Goal: Task Accomplishment & Management: Complete application form

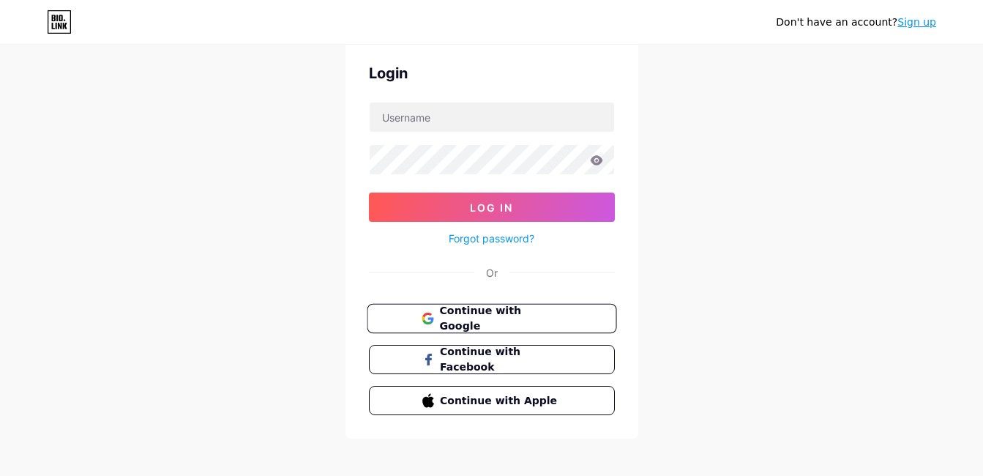
scroll to position [56, 0]
click at [462, 323] on span "Continue with Google" at bounding box center [500, 317] width 122 height 31
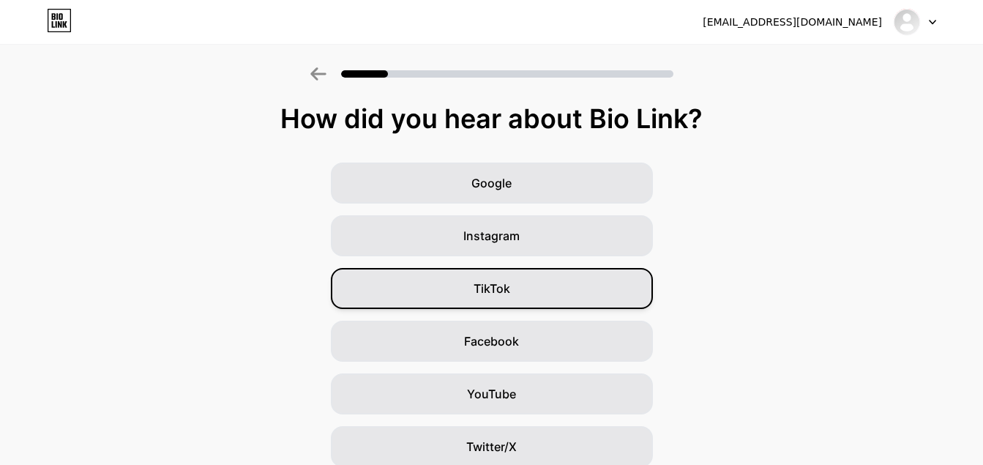
click at [500, 295] on span "TikTok" at bounding box center [491, 289] width 37 height 18
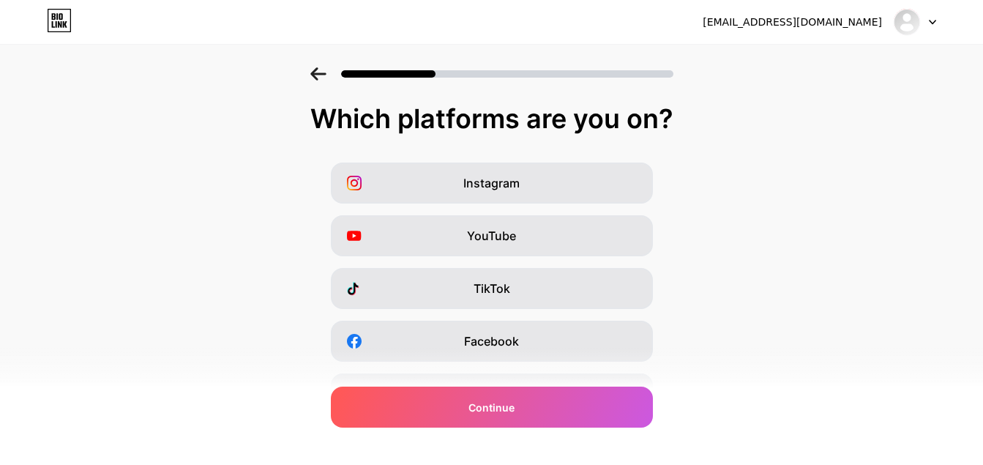
scroll to position [59, 0]
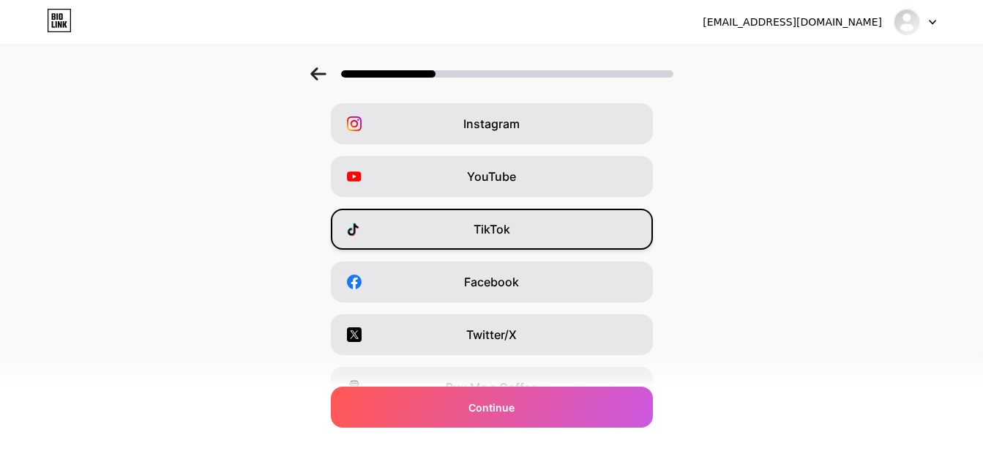
click at [472, 237] on div "TikTok" at bounding box center [492, 229] width 322 height 41
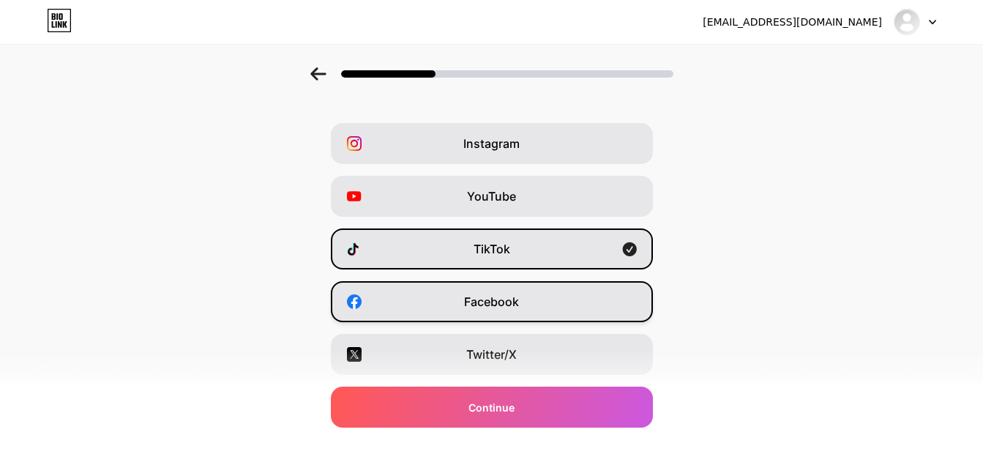
scroll to position [29, 0]
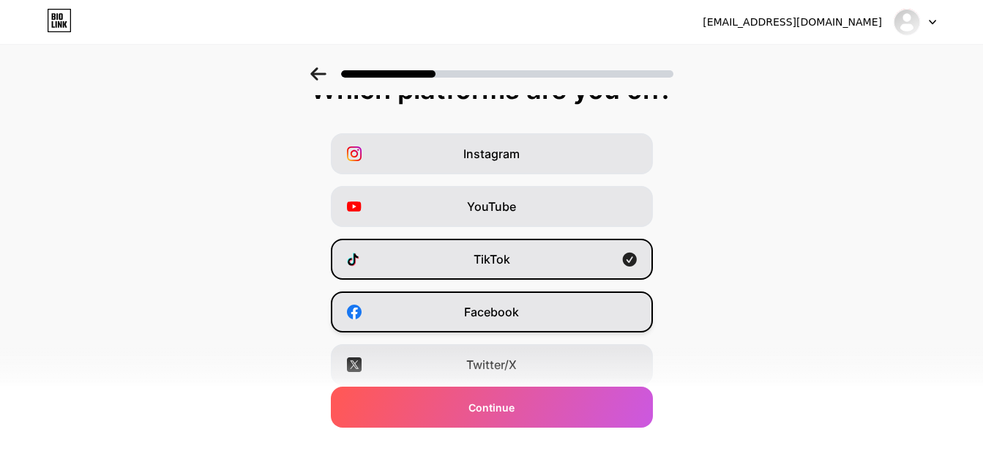
click at [483, 316] on span "Facebook" at bounding box center [491, 312] width 55 height 18
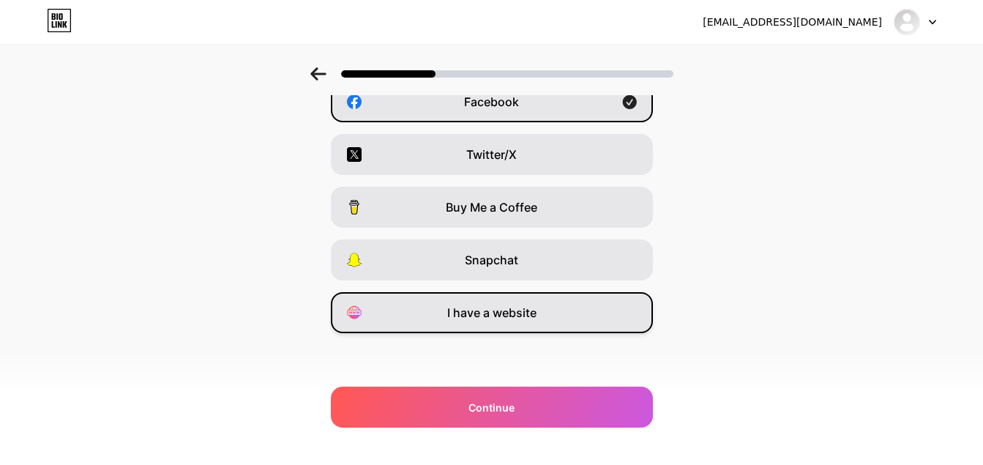
scroll to position [0, 0]
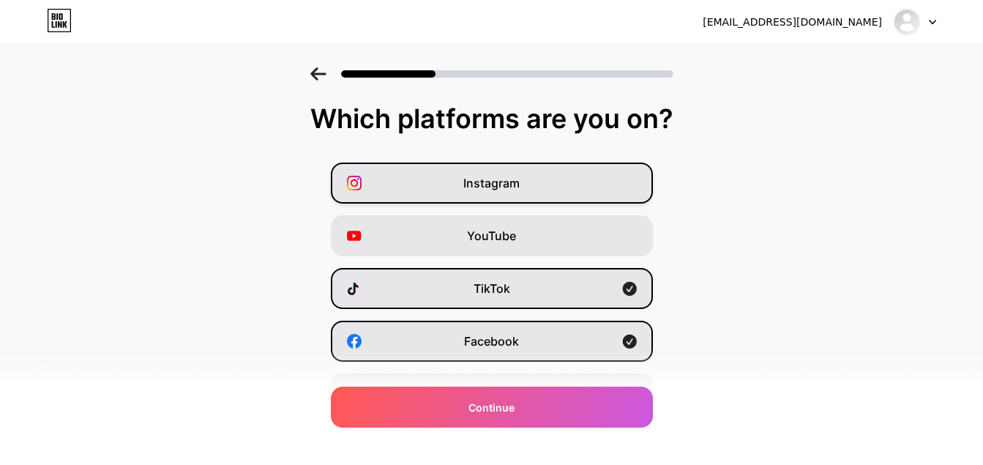
click at [528, 179] on div "Instagram" at bounding box center [492, 182] width 322 height 41
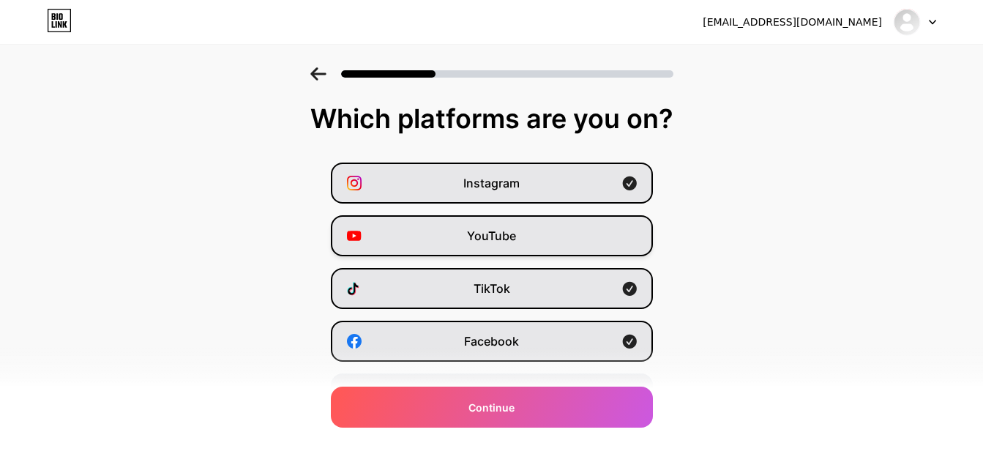
click at [515, 235] on span "YouTube" at bounding box center [491, 236] width 49 height 18
click at [531, 236] on div "YouTube" at bounding box center [492, 235] width 322 height 41
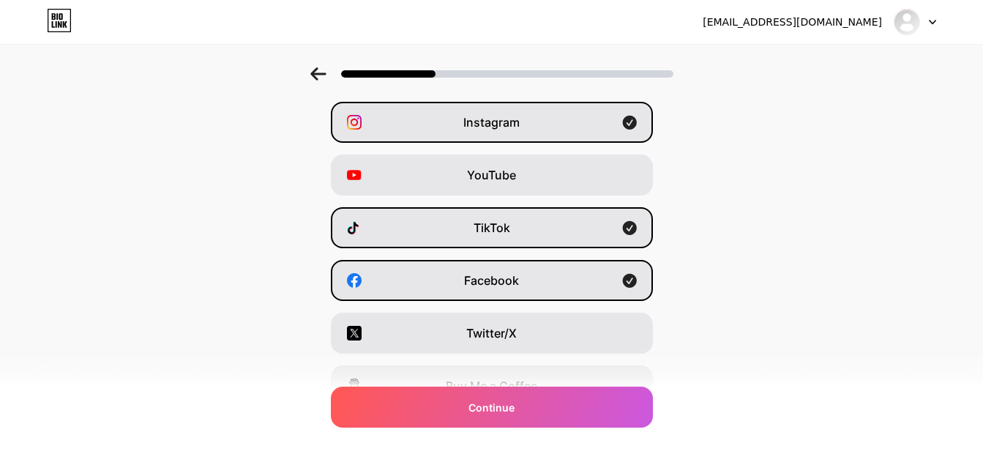
scroll to position [86, 0]
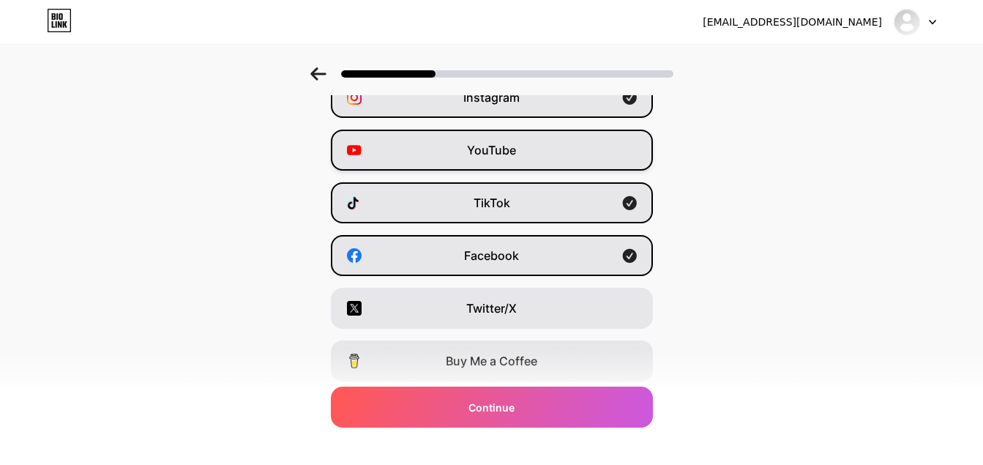
click at [495, 148] on span "YouTube" at bounding box center [491, 150] width 49 height 18
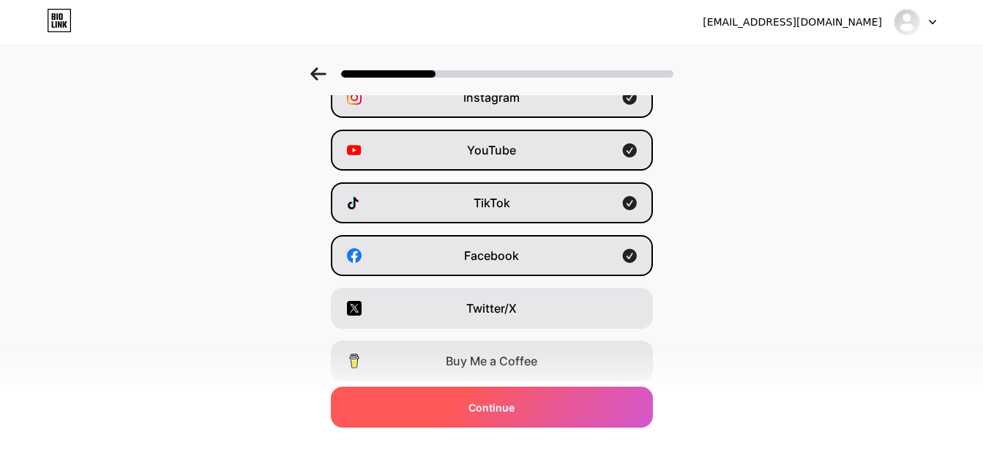
click at [492, 413] on span "Continue" at bounding box center [491, 407] width 46 height 15
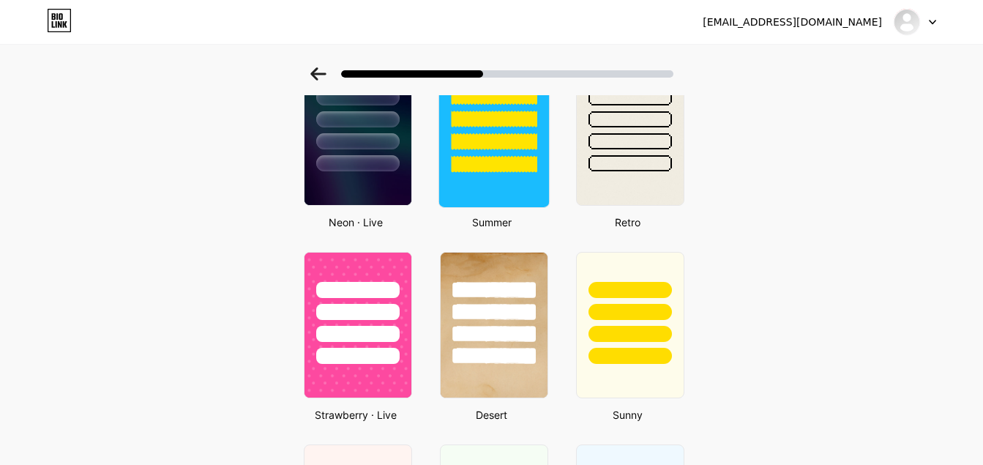
scroll to position [459, 0]
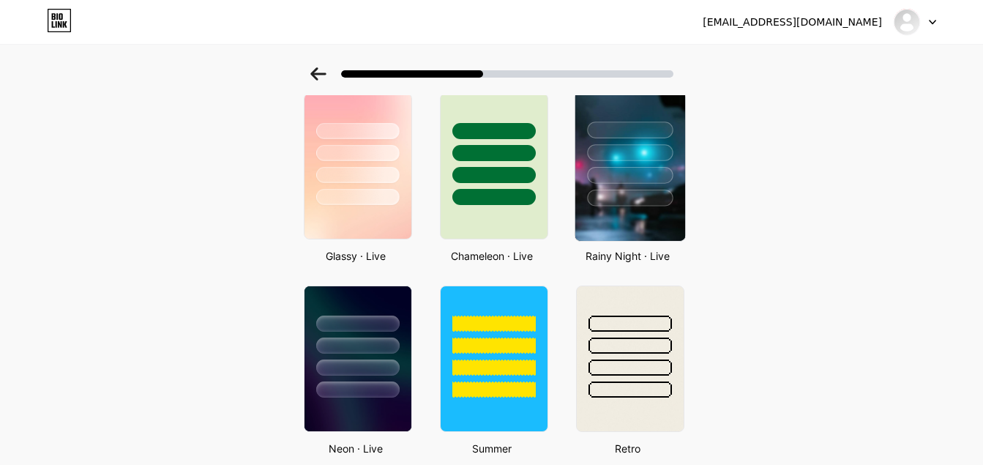
click at [607, 232] on img at bounding box center [629, 165] width 110 height 149
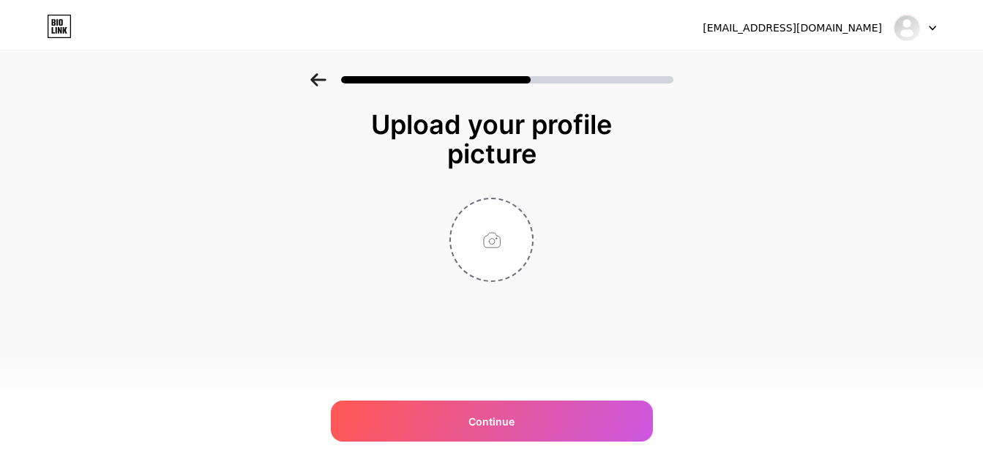
scroll to position [0, 0]
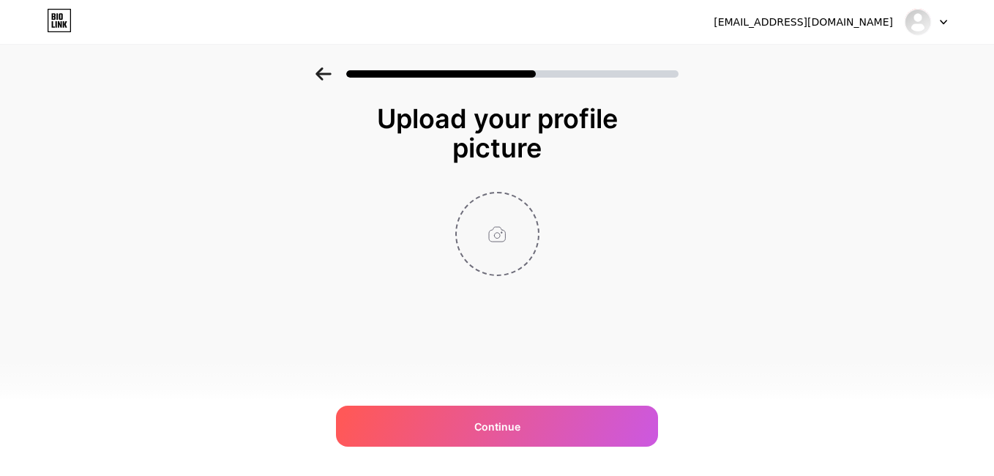
click at [492, 240] on input "file" at bounding box center [497, 233] width 81 height 81
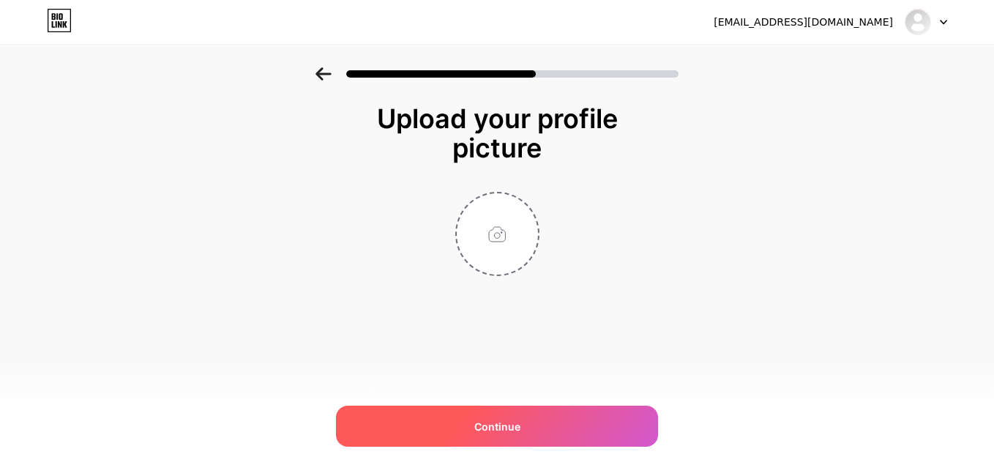
click at [503, 416] on div "Continue" at bounding box center [497, 425] width 322 height 41
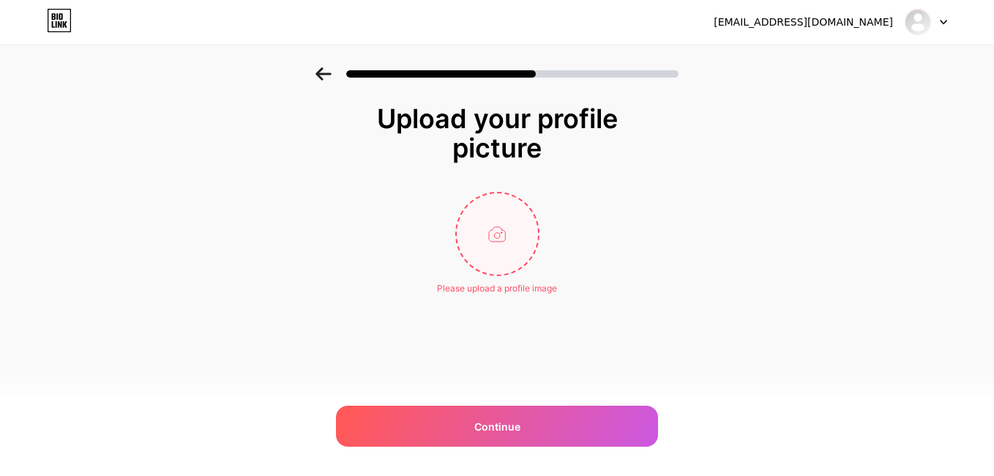
click at [497, 244] on input "file" at bounding box center [497, 233] width 81 height 81
type input "C:\fakepath\cdblxcgo.png"
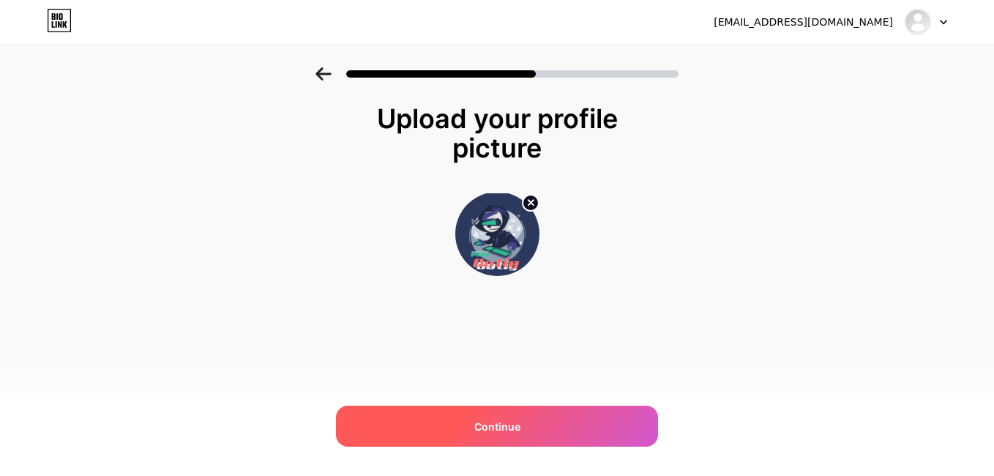
click at [485, 427] on span "Continue" at bounding box center [497, 426] width 46 height 15
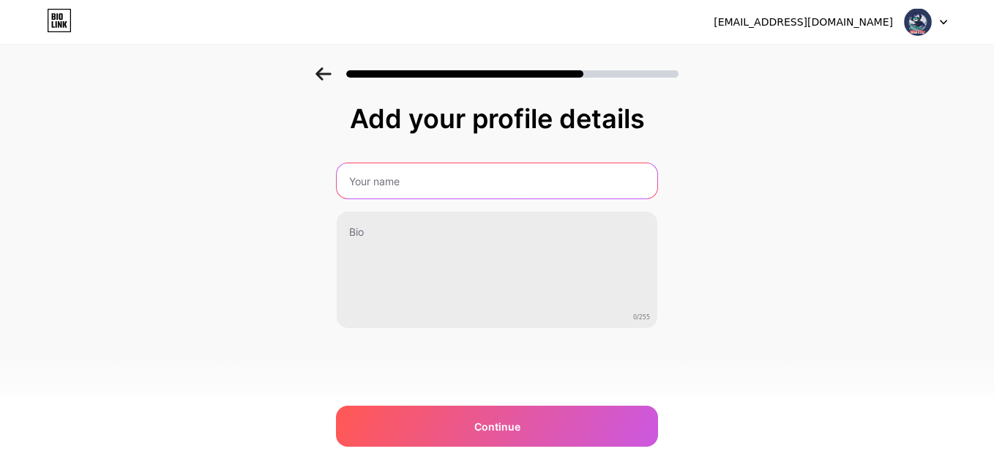
click at [414, 183] on input "text" at bounding box center [497, 180] width 321 height 35
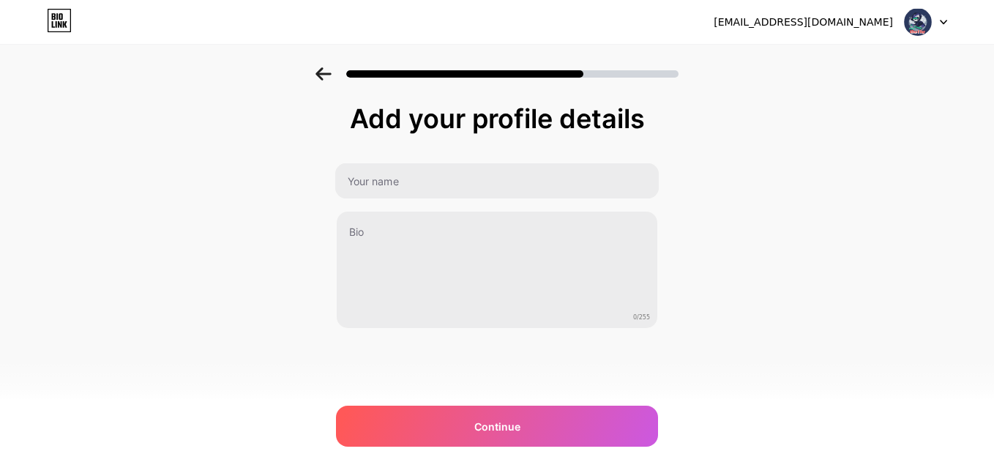
click at [820, 306] on div "Add your profile details 0/255 Continue Error" at bounding box center [497, 234] width 994 height 334
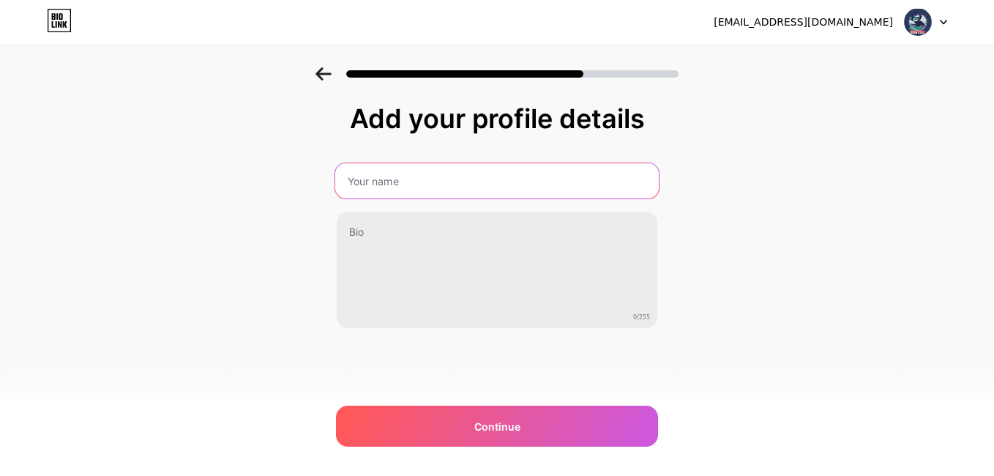
click at [442, 171] on input "text" at bounding box center [496, 180] width 323 height 35
drag, startPoint x: 397, startPoint y: 181, endPoint x: 412, endPoint y: 195, distance: 19.7
click at [412, 195] on input "Lee Châu" at bounding box center [496, 180] width 323 height 35
drag, startPoint x: 422, startPoint y: 182, endPoint x: 369, endPoint y: 182, distance: 53.4
click at [369, 182] on input "Lee Châu game" at bounding box center [496, 180] width 323 height 35
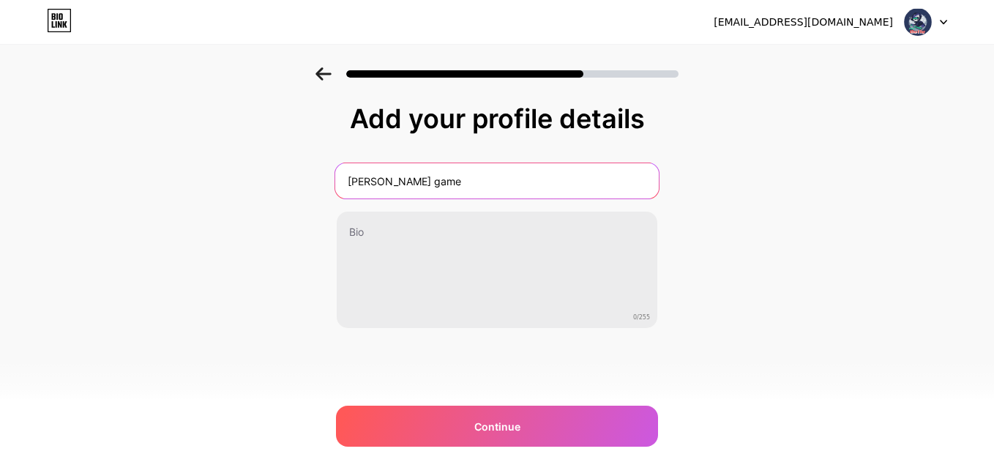
click at [369, 182] on input "Lee Châu game" at bounding box center [496, 180] width 323 height 35
drag, startPoint x: 425, startPoint y: 192, endPoint x: 367, endPoint y: 185, distance: 59.0
click at [367, 185] on input "Lee Châu game" at bounding box center [496, 180] width 323 height 35
click at [372, 183] on input "Leechau" at bounding box center [496, 180] width 323 height 35
click at [416, 180] on input "LeeChau" at bounding box center [496, 180] width 323 height 35
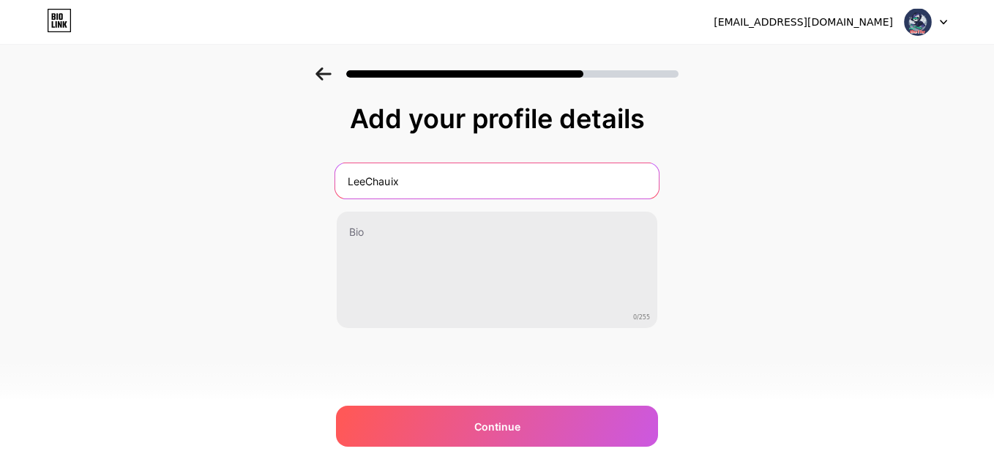
click at [397, 184] on input "LeeChauix" at bounding box center [496, 180] width 323 height 35
drag, startPoint x: 390, startPoint y: 183, endPoint x: 363, endPoint y: 181, distance: 27.2
click at [363, 181] on input "LeeChauixelp" at bounding box center [496, 180] width 323 height 35
type input "Leerixelp"
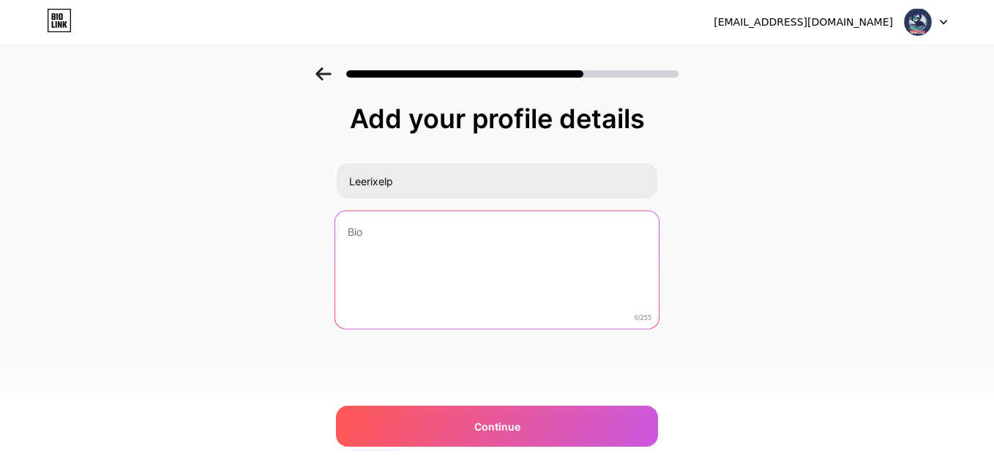
click at [432, 282] on textarea at bounding box center [496, 270] width 323 height 119
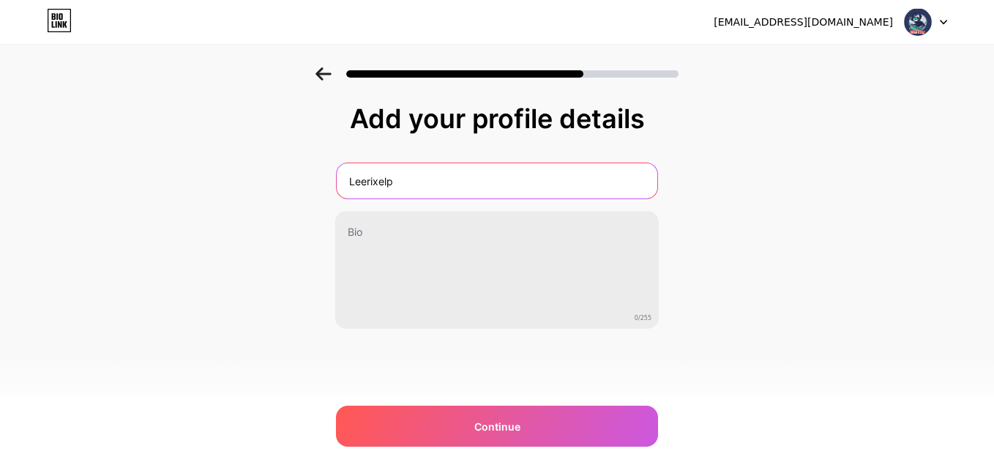
click at [394, 192] on input "Leerixelp" at bounding box center [497, 180] width 321 height 35
drag, startPoint x: 398, startPoint y: 190, endPoint x: 329, endPoint y: 184, distance: 69.0
click at [329, 184] on div "Add your profile details Leerixelp 0/255 Continue Error" at bounding box center [497, 234] width 994 height 334
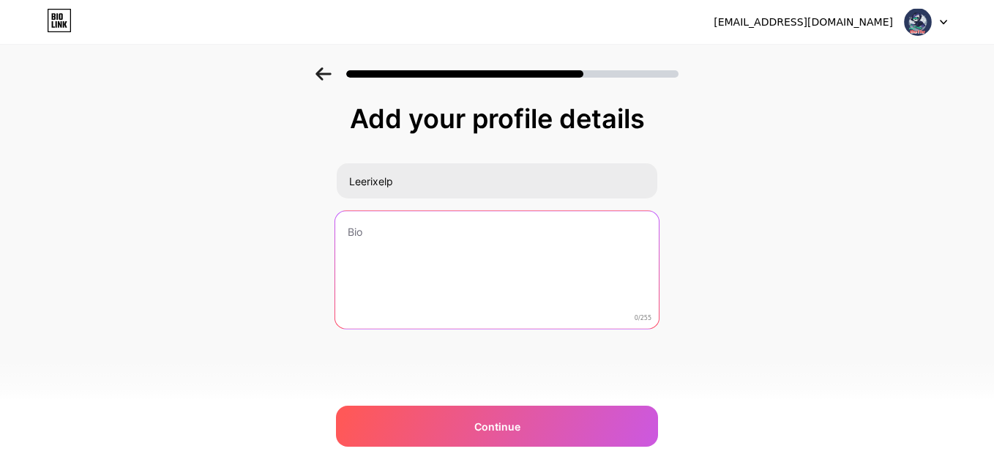
click at [425, 254] on textarea at bounding box center [496, 270] width 323 height 119
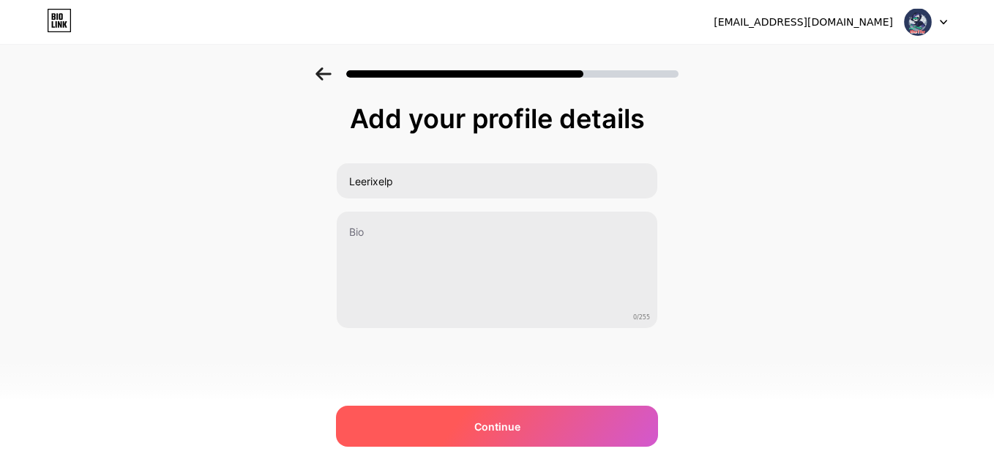
click at [475, 426] on span "Continue" at bounding box center [497, 426] width 46 height 15
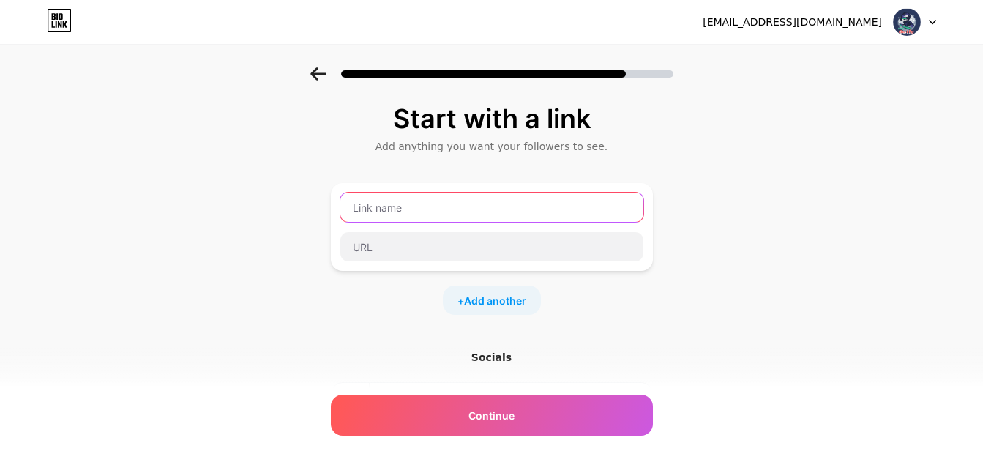
click at [424, 211] on input "text" at bounding box center [491, 206] width 303 height 29
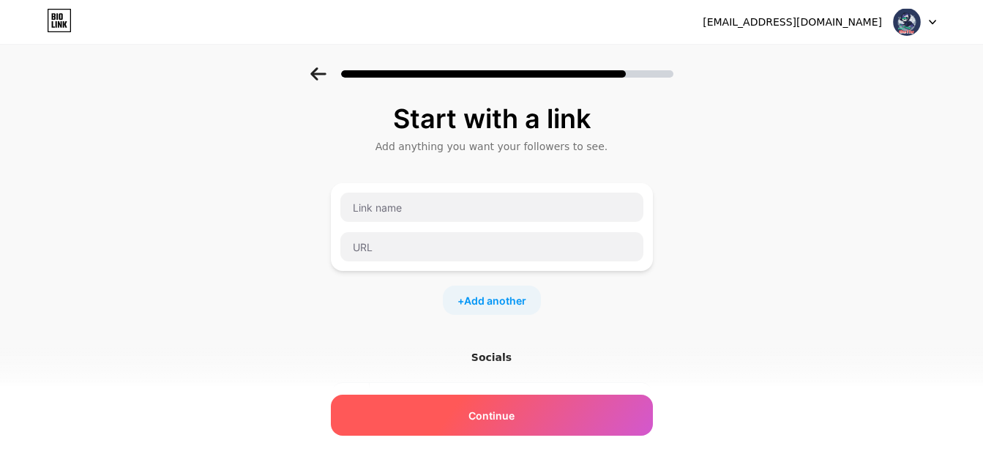
click at [473, 424] on div "Continue" at bounding box center [492, 414] width 322 height 41
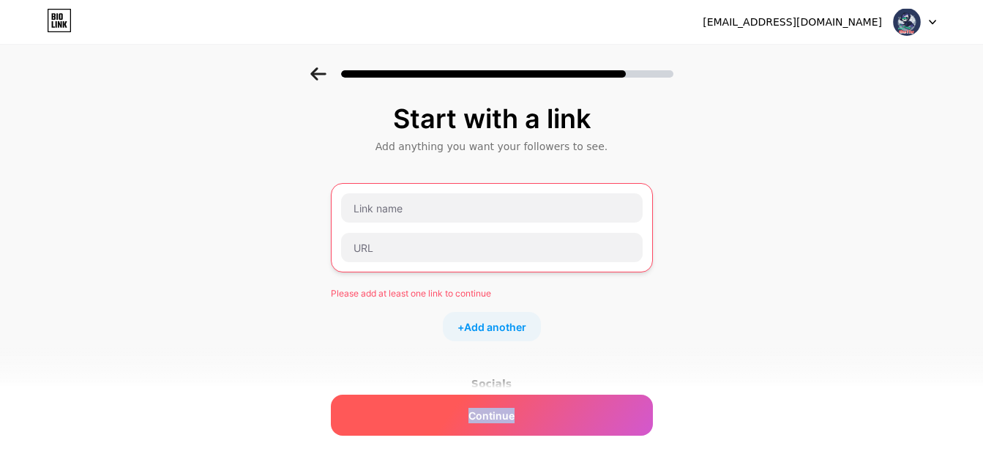
click at [473, 424] on div "Continue" at bounding box center [492, 414] width 322 height 41
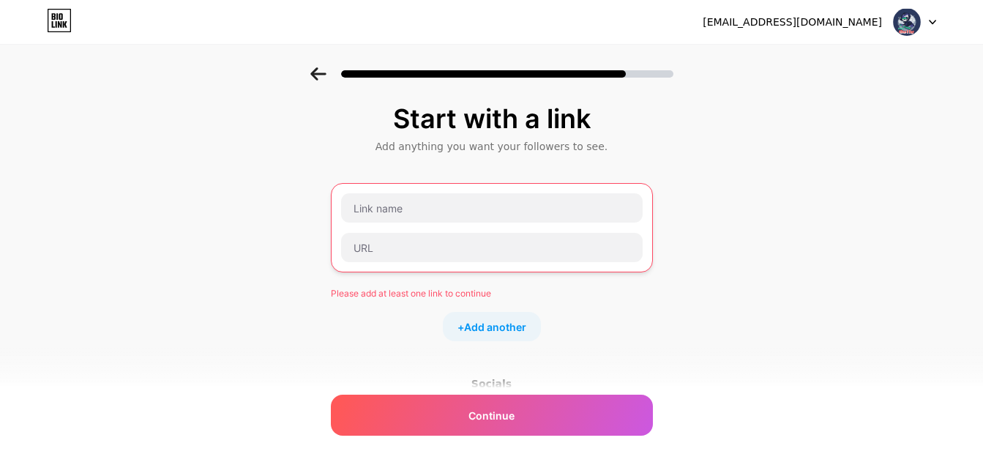
drag, startPoint x: 473, startPoint y: 424, endPoint x: 372, endPoint y: 310, distance: 152.4
click at [372, 310] on div "Please add at least one link to continue + Add another" at bounding box center [492, 262] width 322 height 158
click at [405, 253] on input "text" at bounding box center [491, 247] width 301 height 29
click at [407, 213] on input "text" at bounding box center [491, 207] width 301 height 29
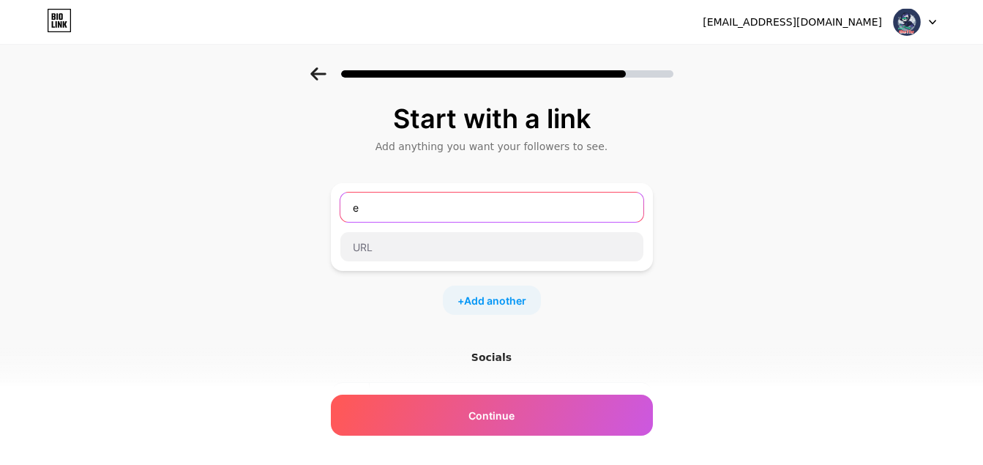
drag, startPoint x: 409, startPoint y: 212, endPoint x: 352, endPoint y: 211, distance: 57.1
click at [352, 211] on input "e" at bounding box center [491, 206] width 303 height 29
drag, startPoint x: 389, startPoint y: 211, endPoint x: 349, endPoint y: 211, distance: 40.3
click at [349, 211] on input "te" at bounding box center [491, 206] width 303 height 29
click at [365, 206] on input "TE" at bounding box center [491, 206] width 303 height 29
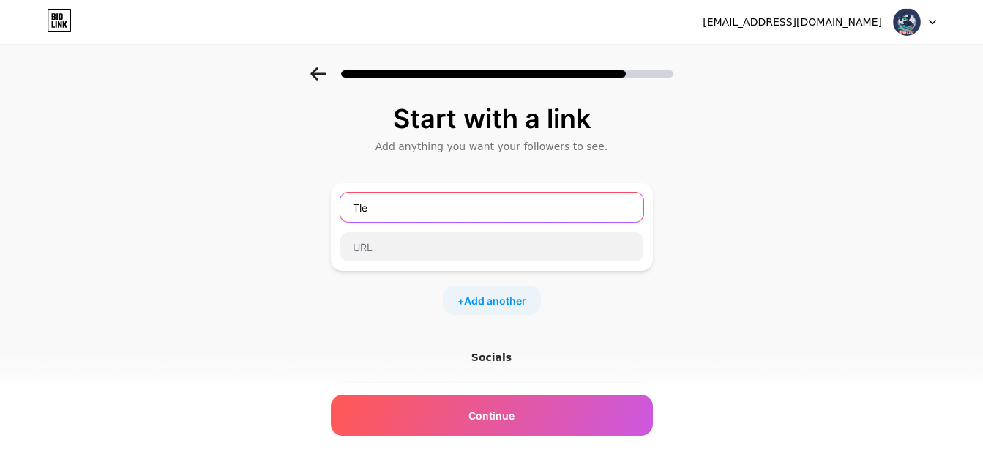
drag, startPoint x: 377, startPoint y: 207, endPoint x: 362, endPoint y: 205, distance: 14.8
click at [362, 205] on input "Tle" at bounding box center [491, 206] width 303 height 29
type input "Telegram"
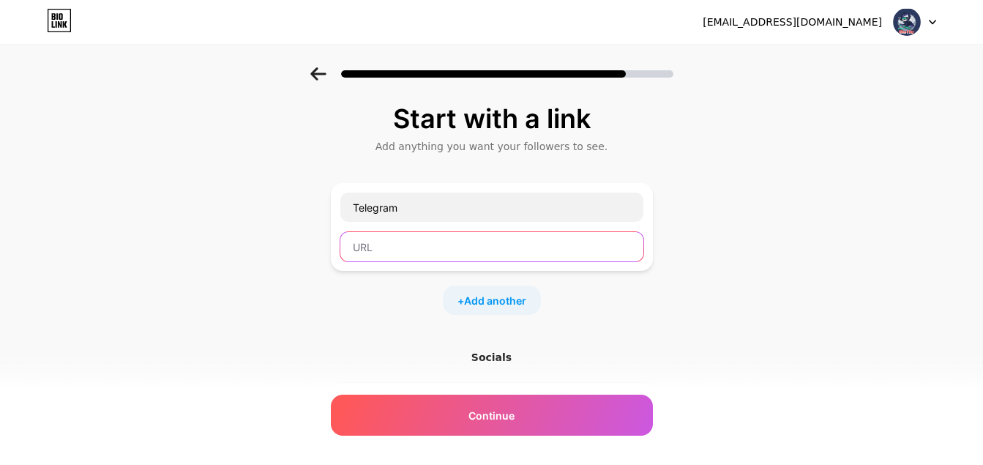
click at [407, 249] on input "text" at bounding box center [491, 246] width 303 height 29
paste input "@linhan1227"
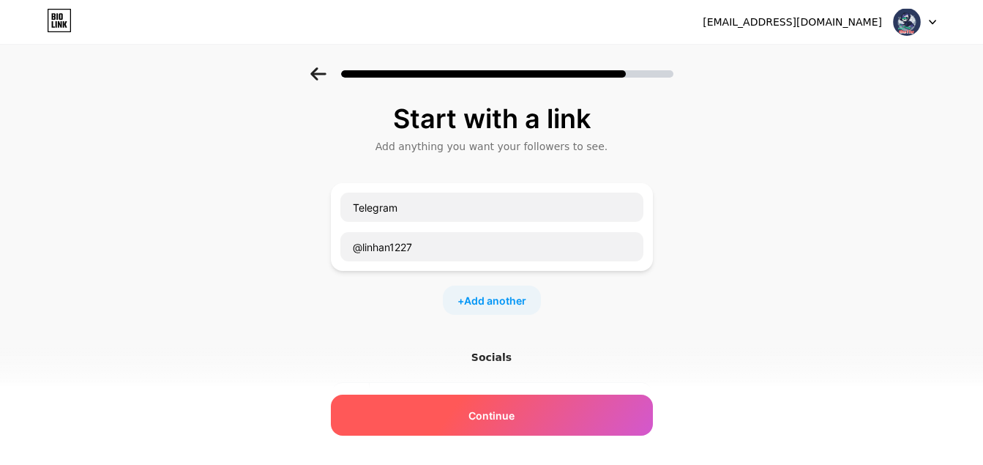
click at [465, 415] on div "Continue" at bounding box center [492, 414] width 322 height 41
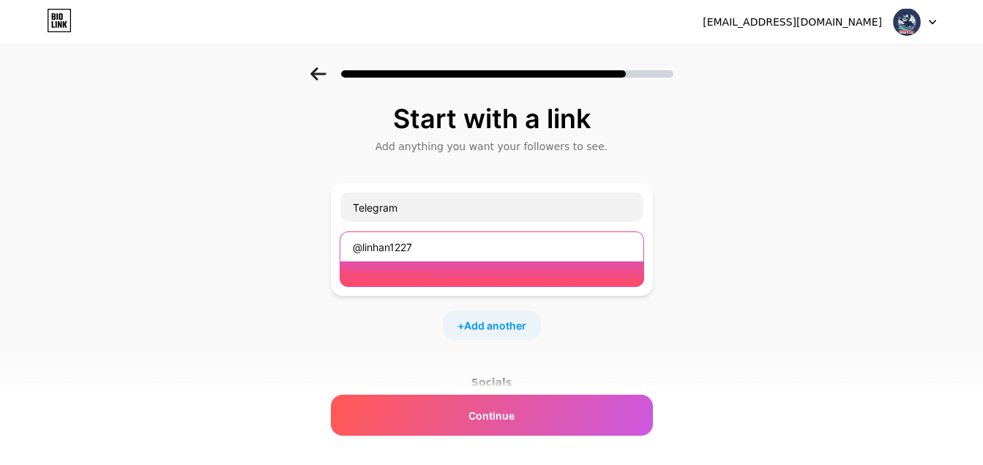
click at [505, 255] on input "@linhan1227" at bounding box center [491, 246] width 303 height 29
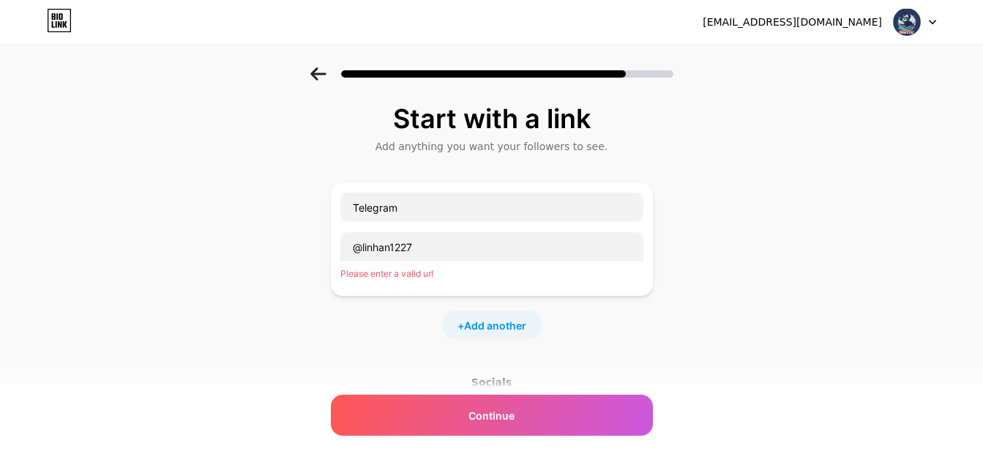
click at [506, 280] on div "Please enter a valid url" at bounding box center [491, 273] width 303 height 13
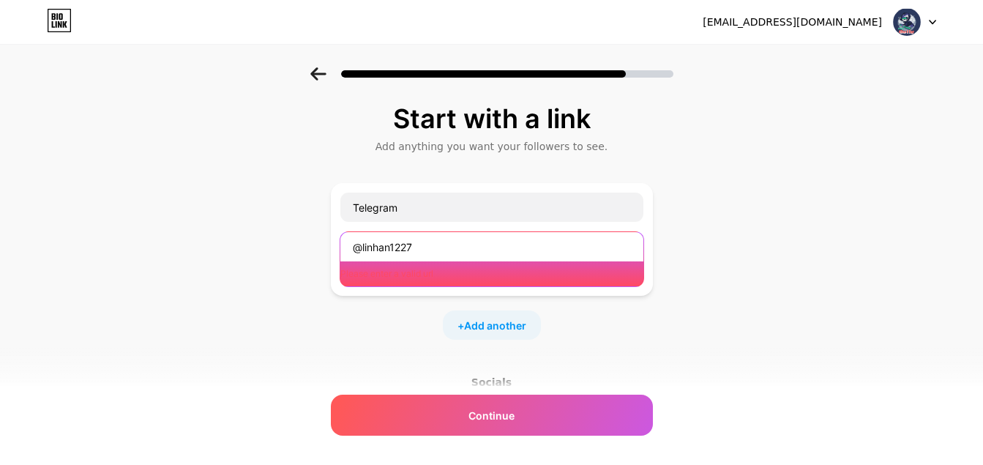
drag, startPoint x: 452, startPoint y: 241, endPoint x: 346, endPoint y: 248, distance: 105.6
click at [346, 248] on input "@linhan1227" at bounding box center [491, 246] width 303 height 29
paste input "5645887533"
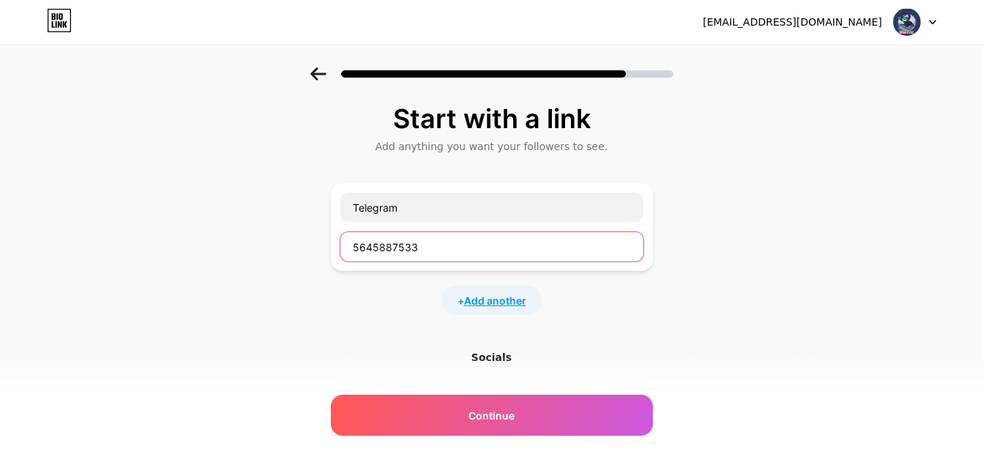
type input "5645887533"
click at [495, 306] on span "Add another" at bounding box center [495, 300] width 62 height 15
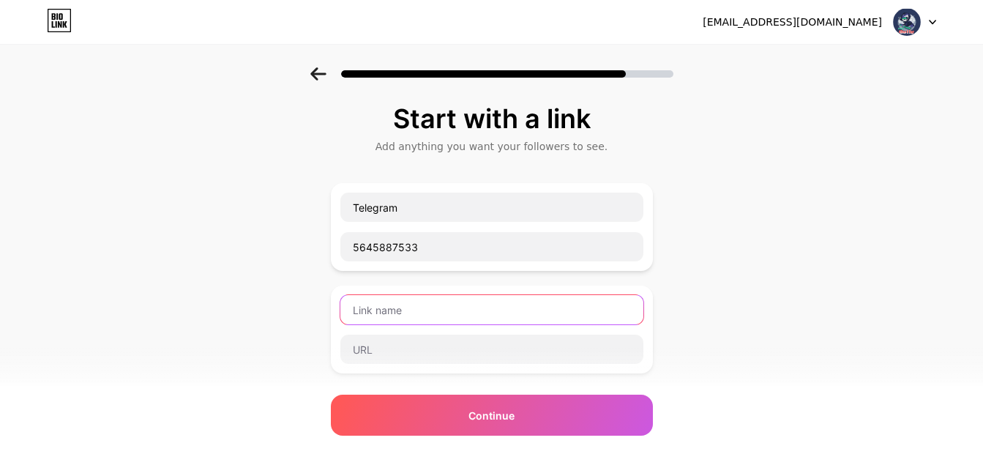
click at [459, 312] on input "text" at bounding box center [491, 309] width 303 height 29
drag, startPoint x: 380, startPoint y: 312, endPoint x: 345, endPoint y: 312, distance: 35.1
click at [345, 312] on div "zalo" at bounding box center [492, 309] width 304 height 31
drag, startPoint x: 377, startPoint y: 315, endPoint x: 367, endPoint y: 317, distance: 9.6
drag, startPoint x: 367, startPoint y: 317, endPoint x: 408, endPoint y: 325, distance: 41.0
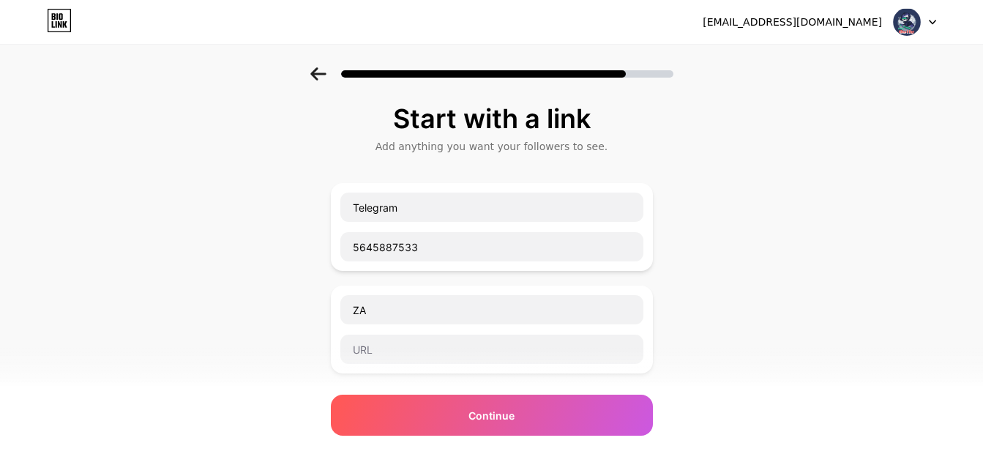
click at [408, 325] on div "ZA" at bounding box center [492, 329] width 304 height 70
drag, startPoint x: 376, startPoint y: 312, endPoint x: 367, endPoint y: 312, distance: 8.8
click at [367, 312] on input "ZA" at bounding box center [491, 309] width 303 height 29
type input "Zalo"
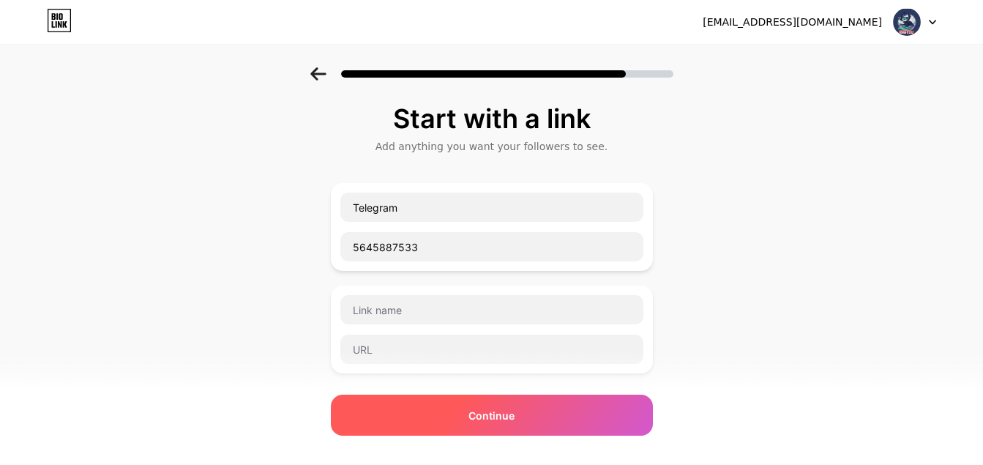
click at [447, 416] on div "Continue" at bounding box center [492, 414] width 322 height 41
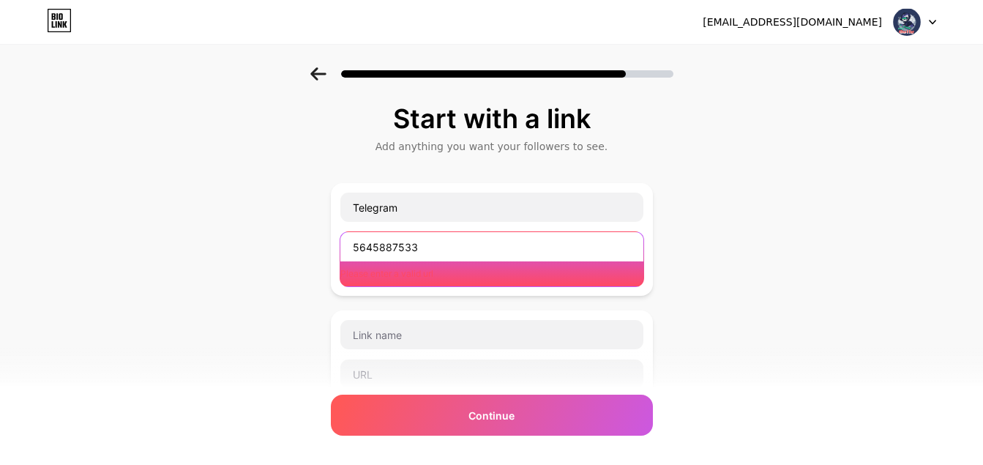
click at [446, 258] on input "5645887533" at bounding box center [491, 246] width 303 height 29
drag, startPoint x: 446, startPoint y: 258, endPoint x: 344, endPoint y: 250, distance: 102.0
click at [344, 250] on div "Telegram 5645887533 Please enter a valid url" at bounding box center [492, 239] width 322 height 113
click at [426, 244] on input "5645887533" at bounding box center [491, 246] width 303 height 29
drag, startPoint x: 426, startPoint y: 244, endPoint x: 353, endPoint y: 246, distance: 73.2
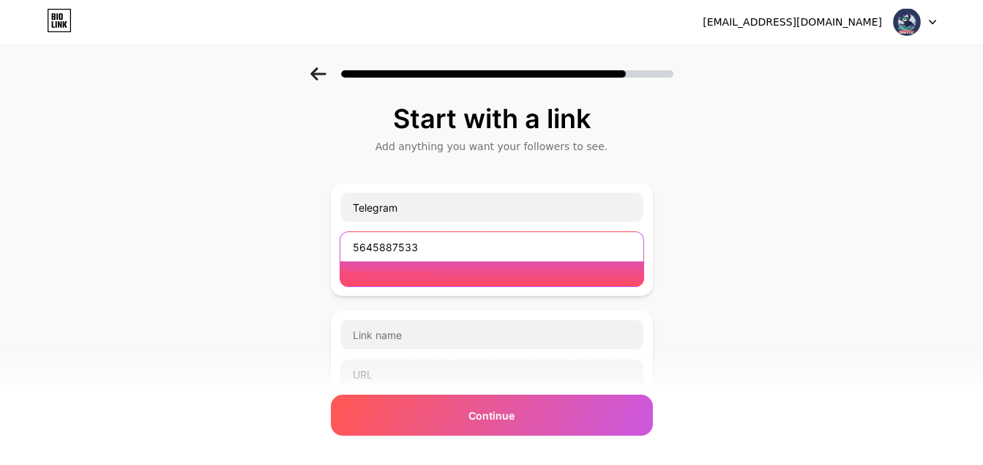
click at [353, 246] on input "5645887533" at bounding box center [491, 246] width 303 height 29
paste input "https://web.telegram.org/k/#@linhan1227"
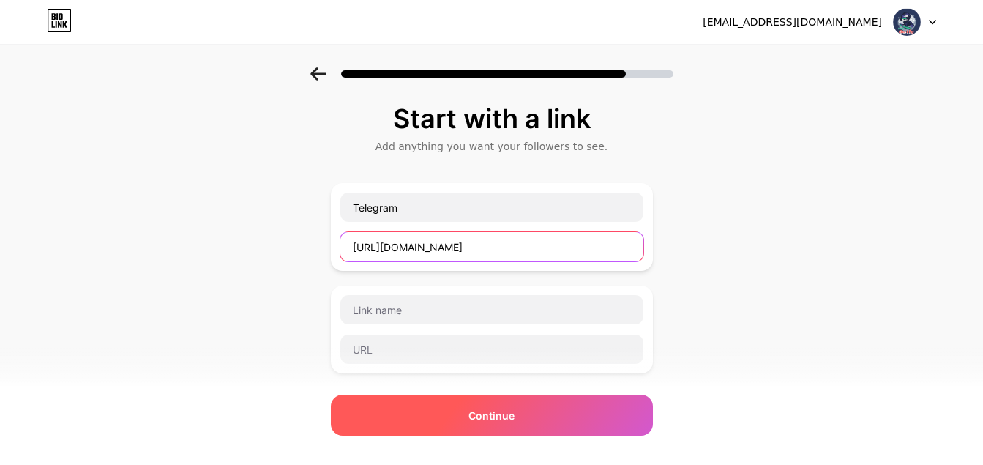
type input "https://web.telegram.org/k/#@linhan1227"
click at [447, 422] on div "Continue" at bounding box center [492, 414] width 322 height 41
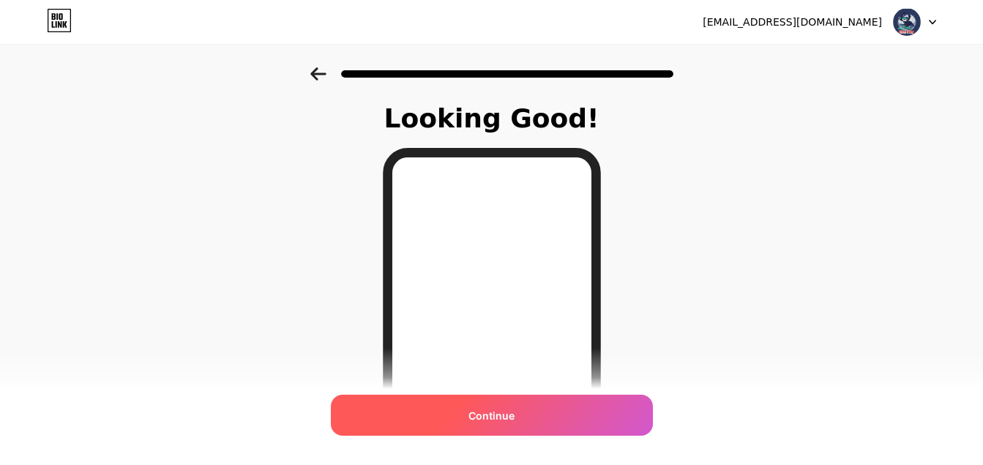
click at [480, 422] on span "Continue" at bounding box center [491, 415] width 46 height 15
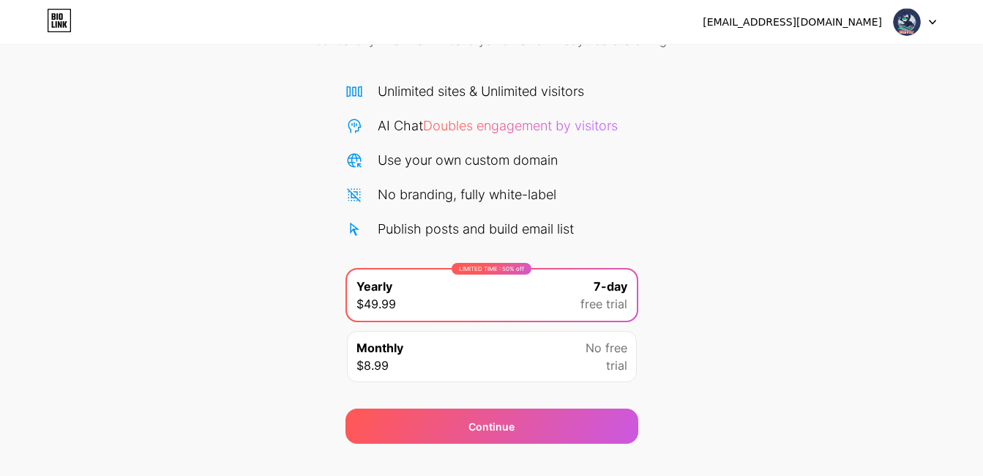
scroll to position [113, 0]
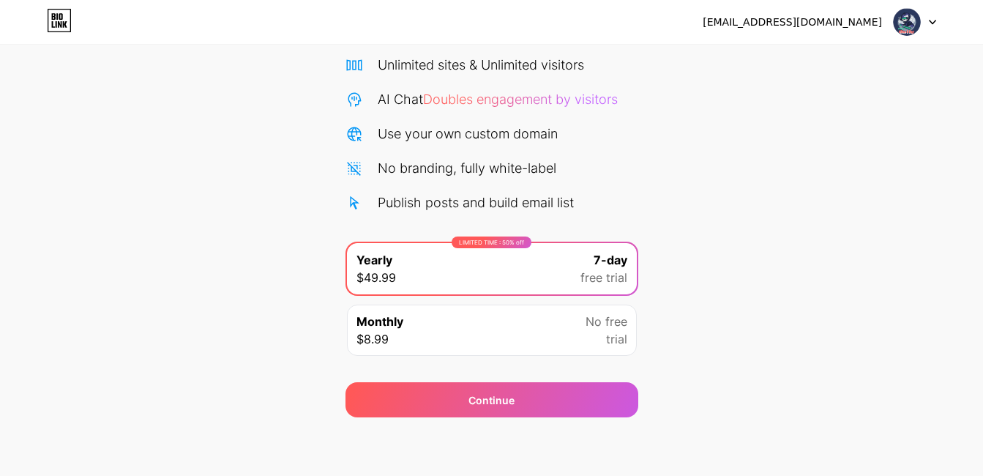
click at [541, 346] on div "Monthly $8.99 No free trial" at bounding box center [492, 329] width 290 height 51
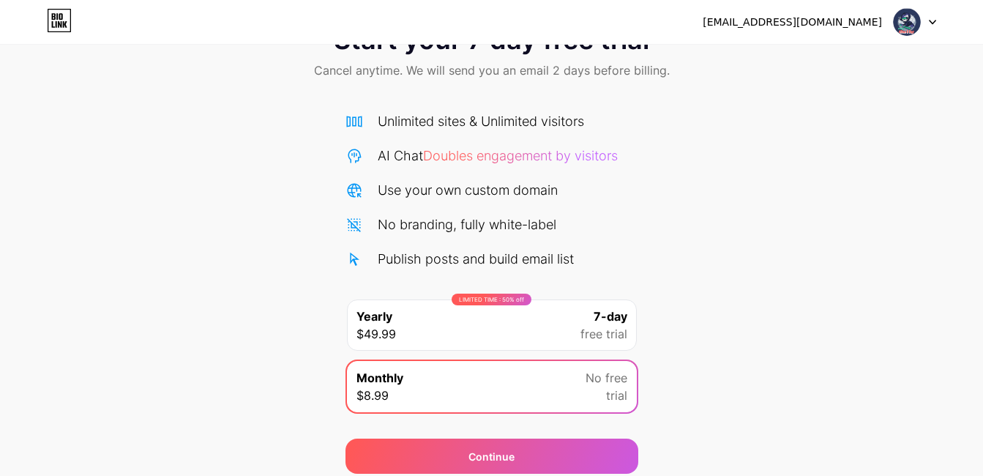
scroll to position [0, 0]
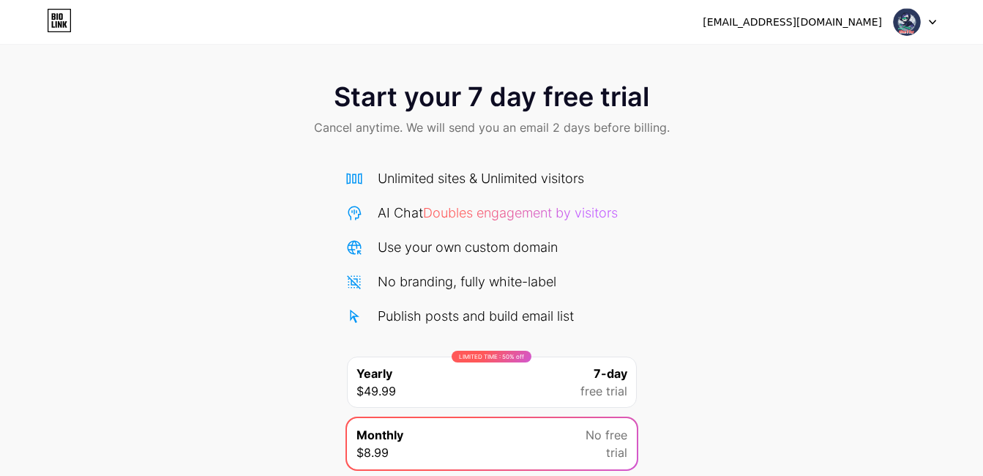
click at [932, 20] on icon at bounding box center [932, 22] width 7 height 5
click at [932, 18] on div at bounding box center [915, 22] width 42 height 26
click at [58, 22] on icon at bounding box center [60, 24] width 4 height 7
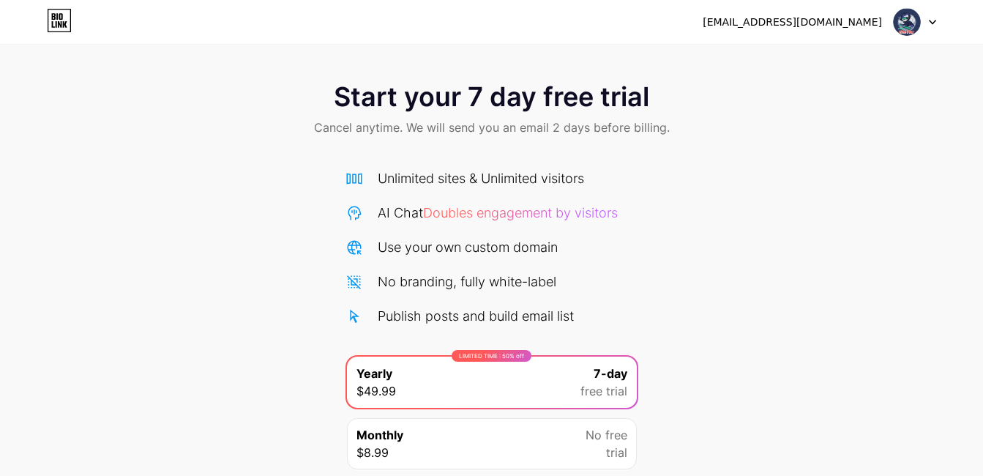
drag, startPoint x: 372, startPoint y: 239, endPoint x: 237, endPoint y: 210, distance: 137.6
click at [237, 210] on div "minhchaugameming@gmail.com Logout Link Copied Start your 7 day free trial Cance…" at bounding box center [491, 294] width 983 height 589
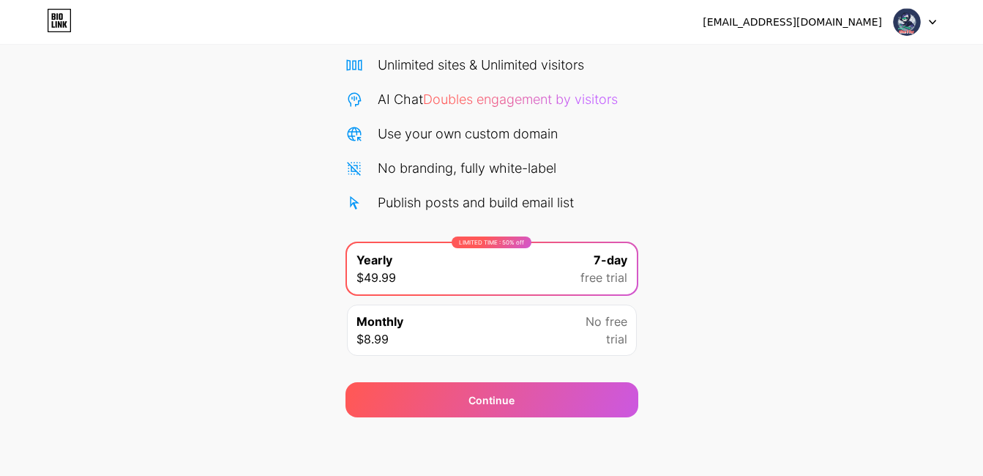
click at [416, 341] on div "Monthly $8.99 No free trial" at bounding box center [492, 329] width 290 height 51
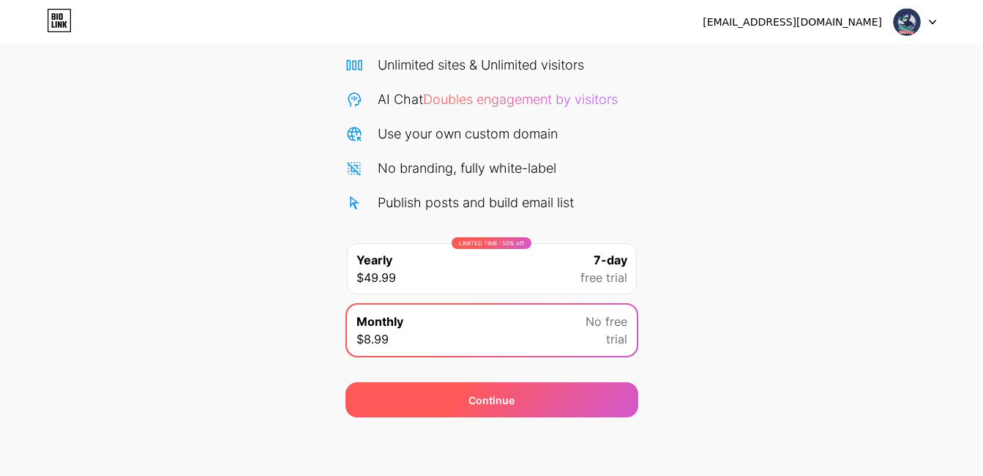
click at [444, 413] on div "Continue" at bounding box center [491, 399] width 293 height 35
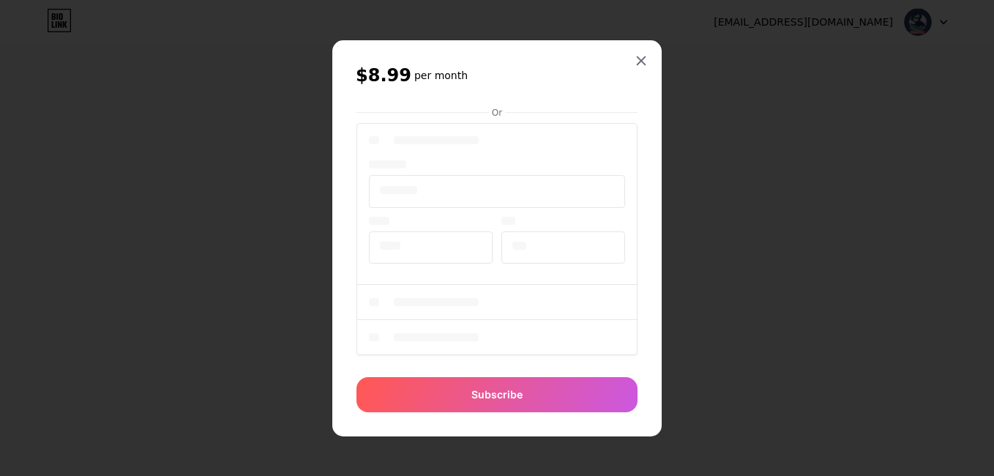
click at [641, 175] on div "$8.99 per month Or Subscribe" at bounding box center [496, 238] width 329 height 396
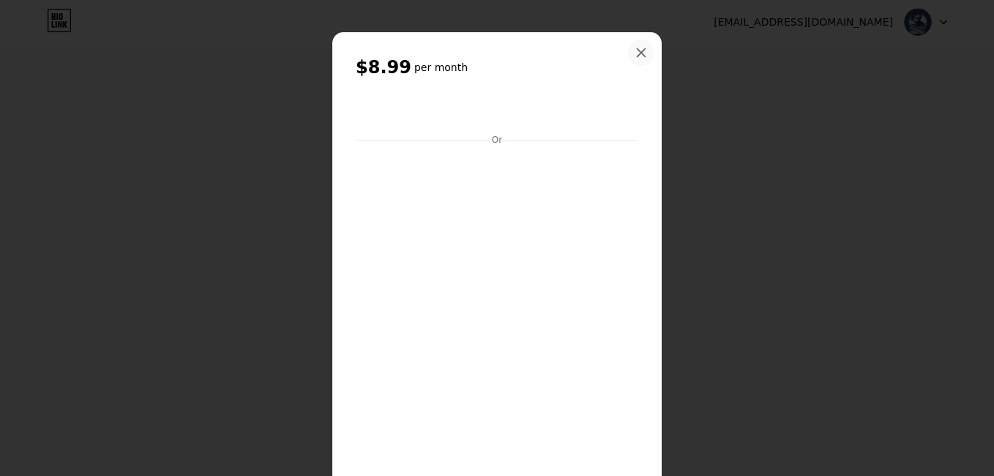
click at [637, 47] on icon at bounding box center [641, 53] width 12 height 12
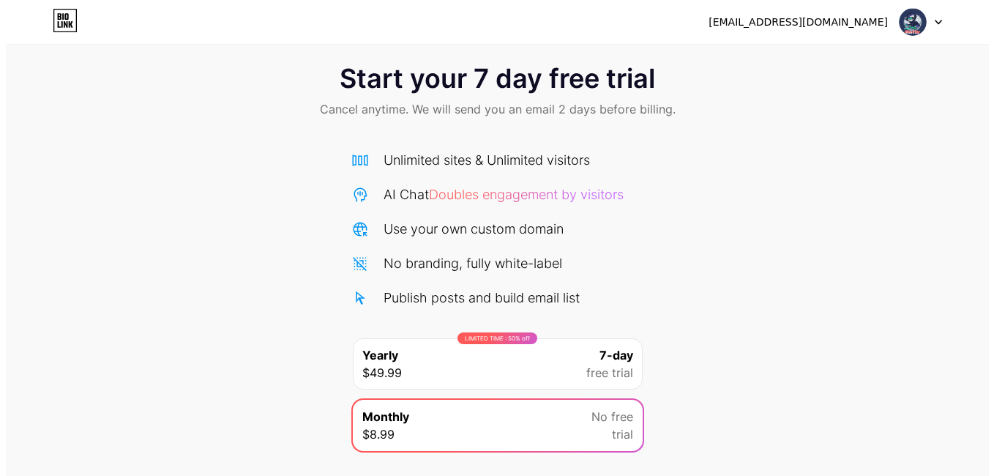
scroll to position [0, 0]
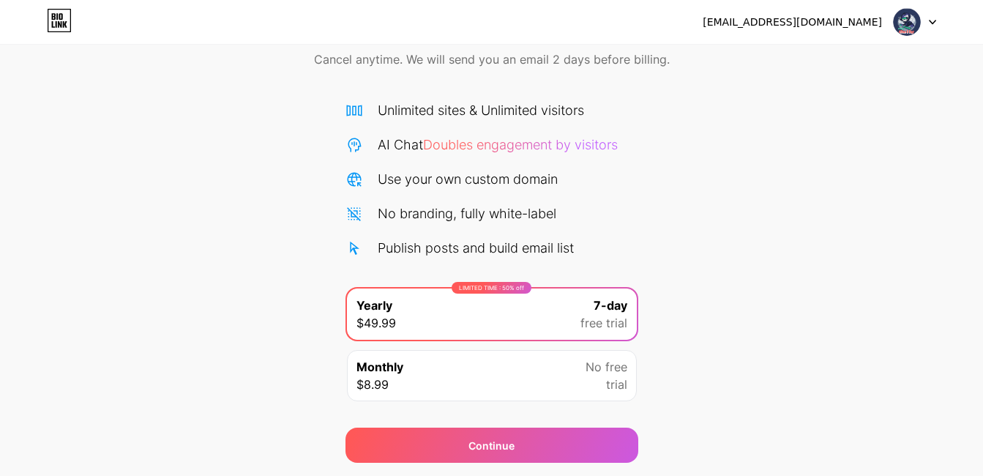
scroll to position [113, 0]
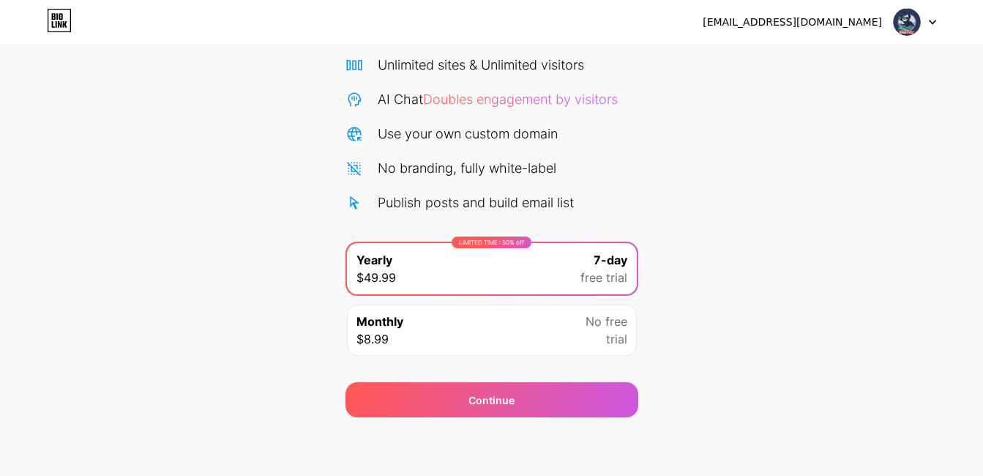
click at [931, 28] on div at bounding box center [915, 22] width 42 height 26
click at [582, 282] on span "free trial" at bounding box center [603, 278] width 47 height 18
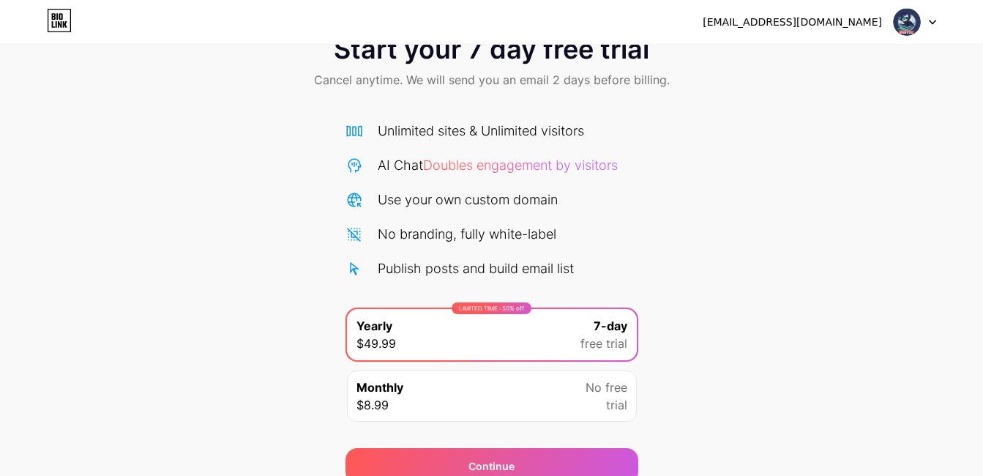
scroll to position [0, 0]
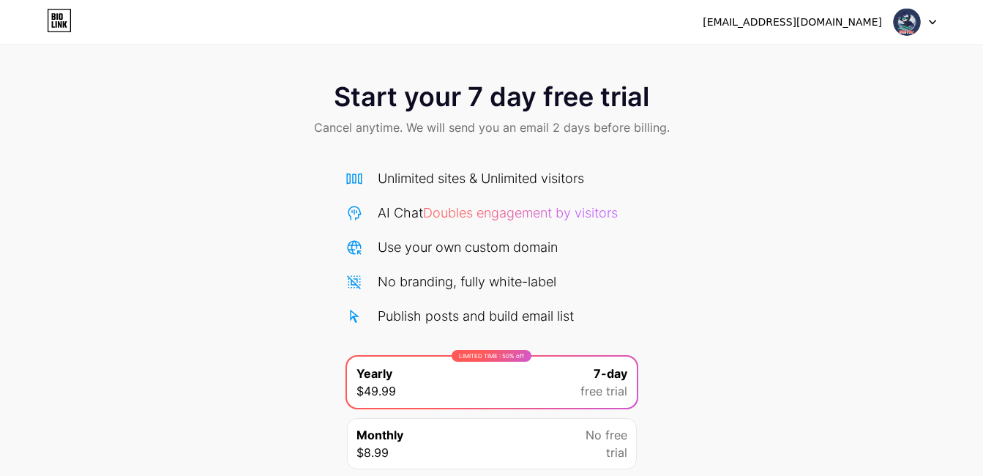
click at [57, 18] on icon at bounding box center [56, 16] width 1 height 7
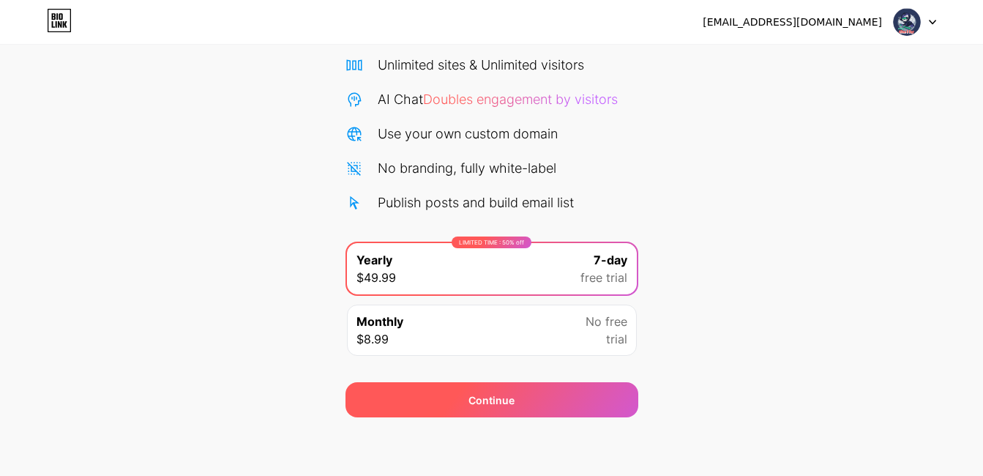
click at [468, 411] on div "Continue" at bounding box center [491, 399] width 293 height 35
click at [468, 411] on div "Continue" at bounding box center [497, 399] width 293 height 35
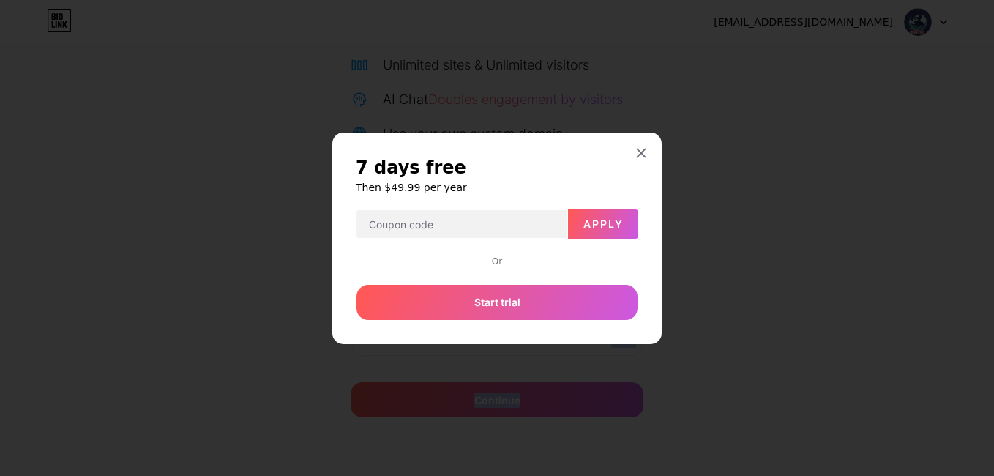
click at [933, 19] on div at bounding box center [497, 238] width 994 height 476
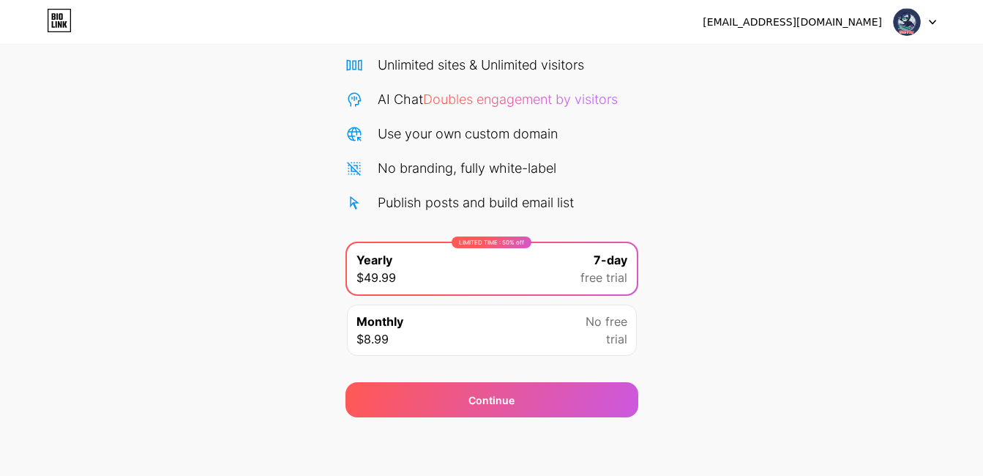
click at [933, 20] on icon at bounding box center [932, 22] width 7 height 5
click at [801, 69] on li "Logout" at bounding box center [844, 60] width 181 height 40
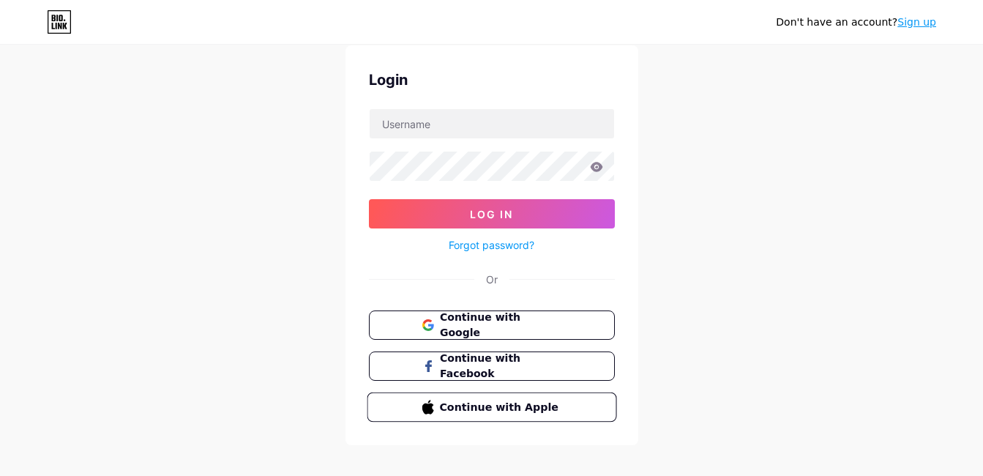
scroll to position [49, 0]
click at [464, 330] on span "Continue with Google" at bounding box center [500, 324] width 122 height 31
